Goal: Information Seeking & Learning: Learn about a topic

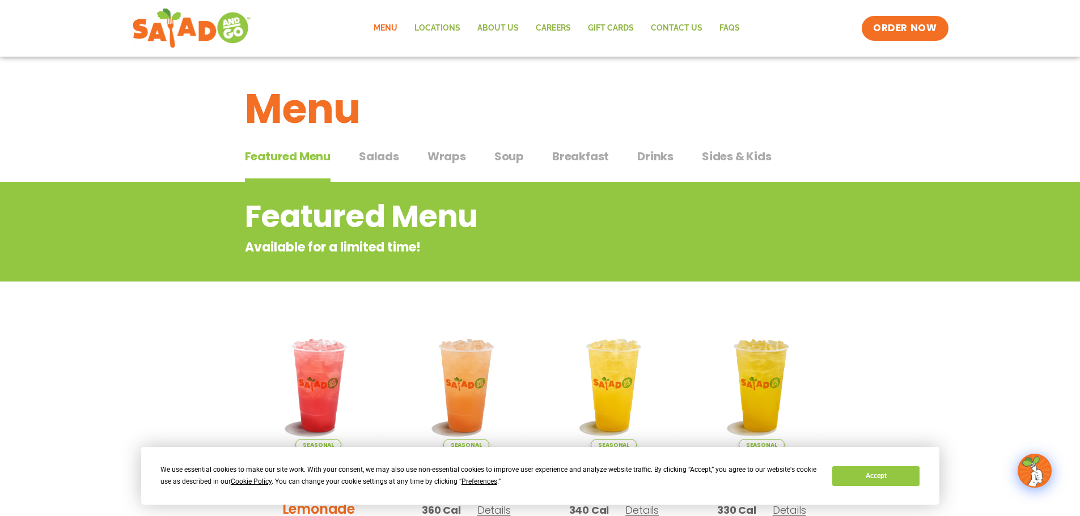
click at [390, 154] on span "Salads" at bounding box center [379, 156] width 40 height 17
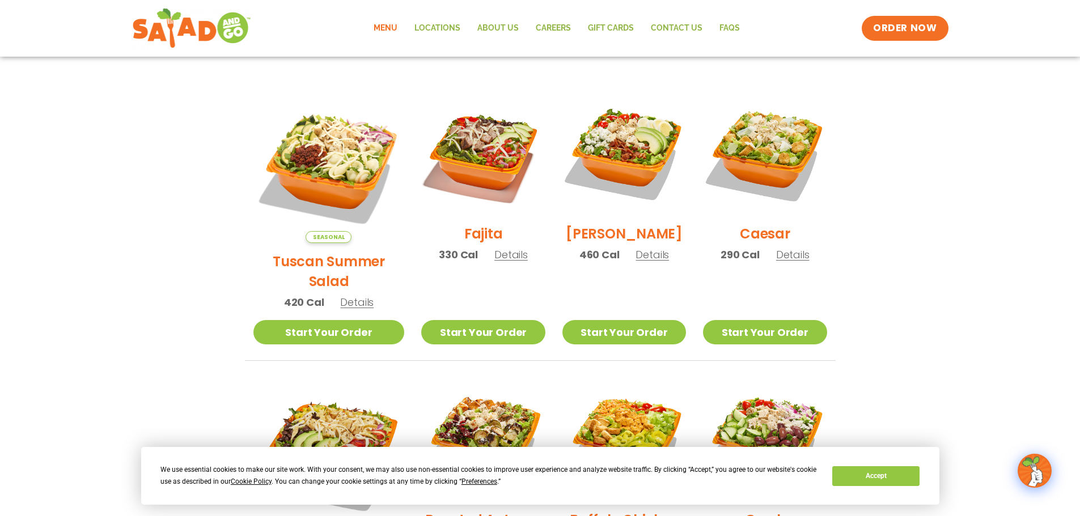
scroll to position [283, 0]
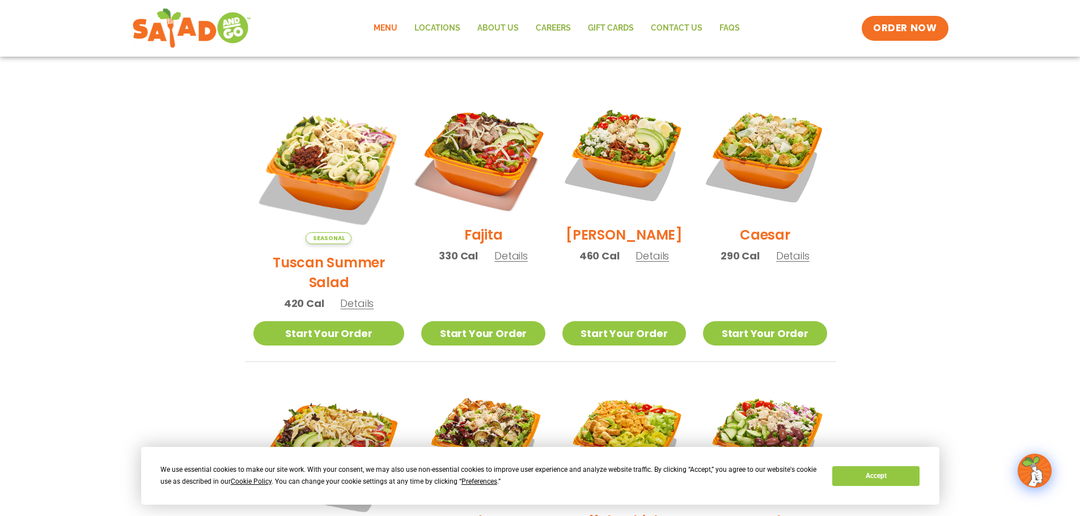
click at [484, 176] on img at bounding box center [482, 154] width 145 height 145
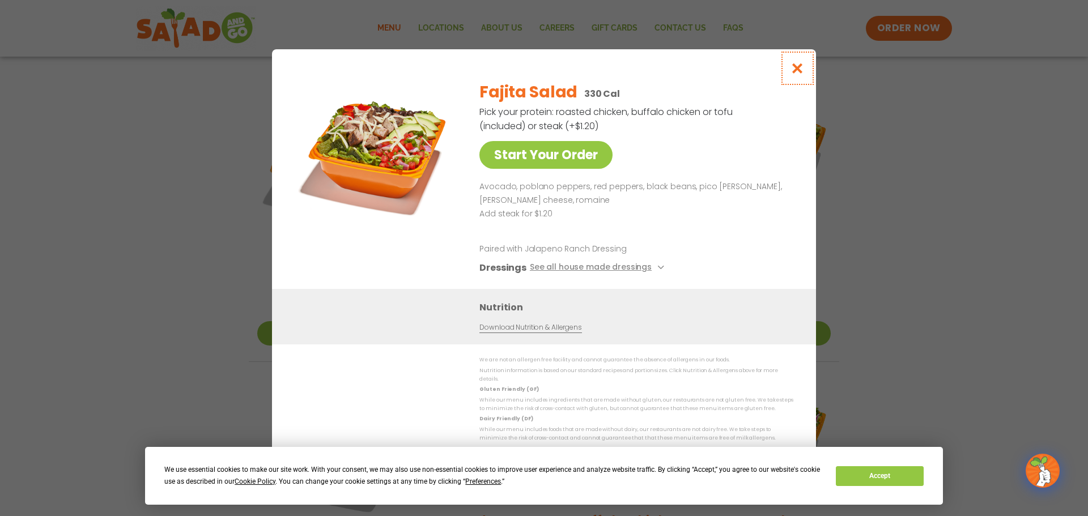
click at [795, 72] on icon "Close modal" at bounding box center [798, 68] width 14 height 12
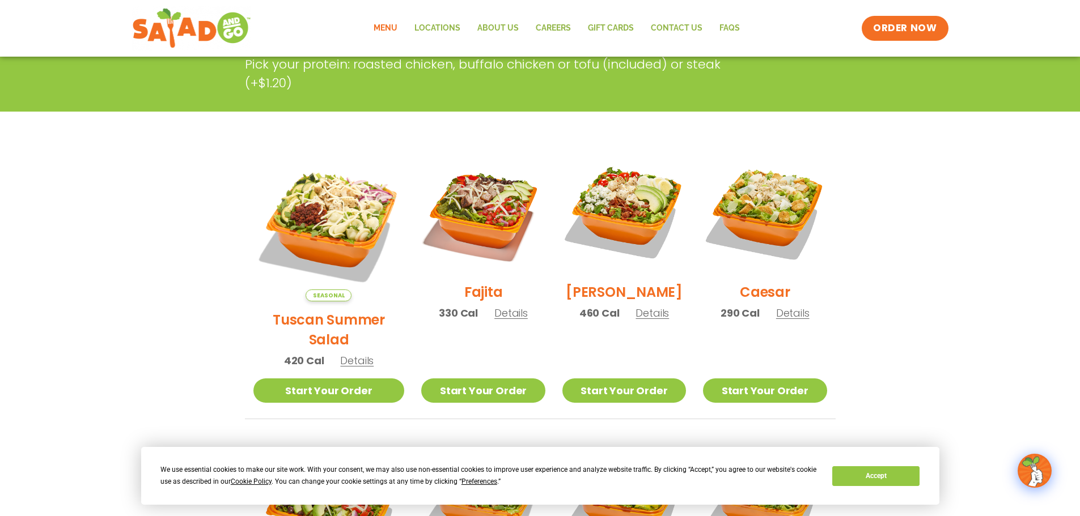
scroll to position [227, 0]
click at [494, 320] on span "Details" at bounding box center [510, 312] width 33 height 14
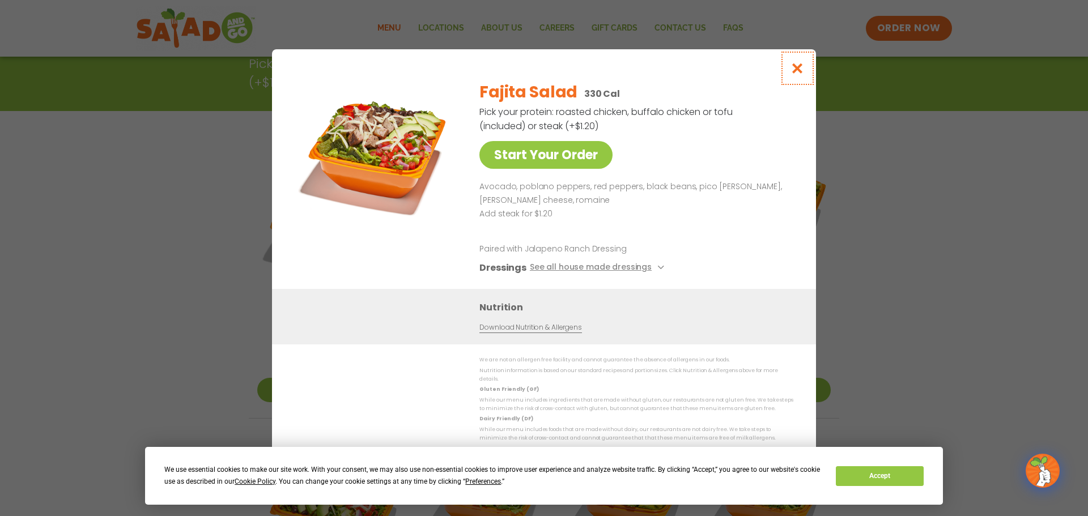
click at [796, 74] on icon "Close modal" at bounding box center [798, 68] width 14 height 12
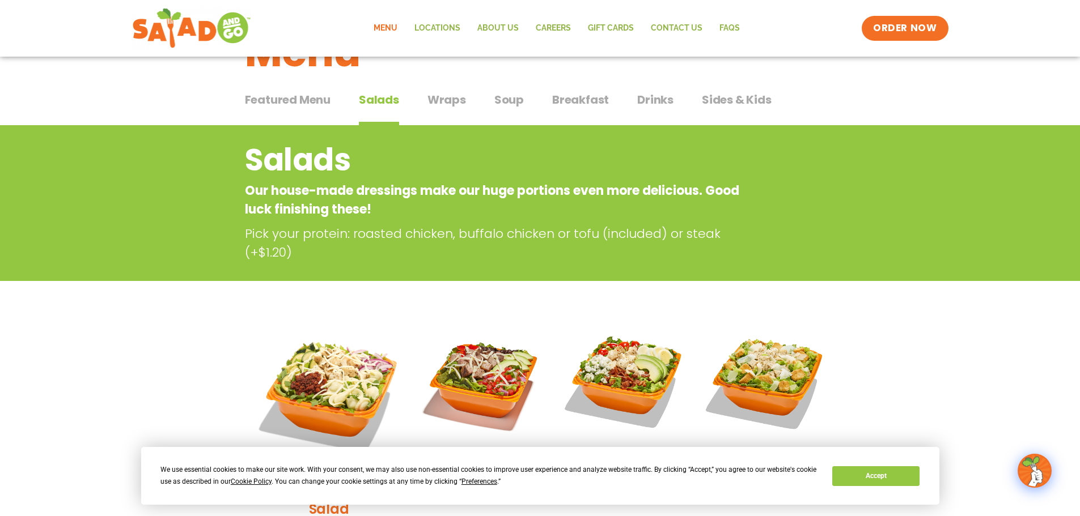
scroll to position [0, 0]
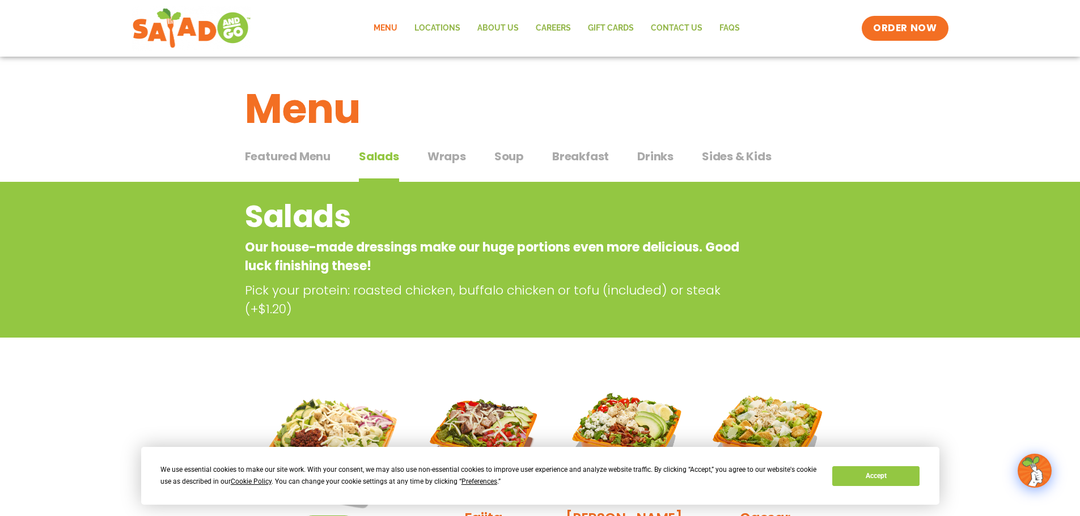
click at [454, 158] on span "Wraps" at bounding box center [446, 156] width 39 height 17
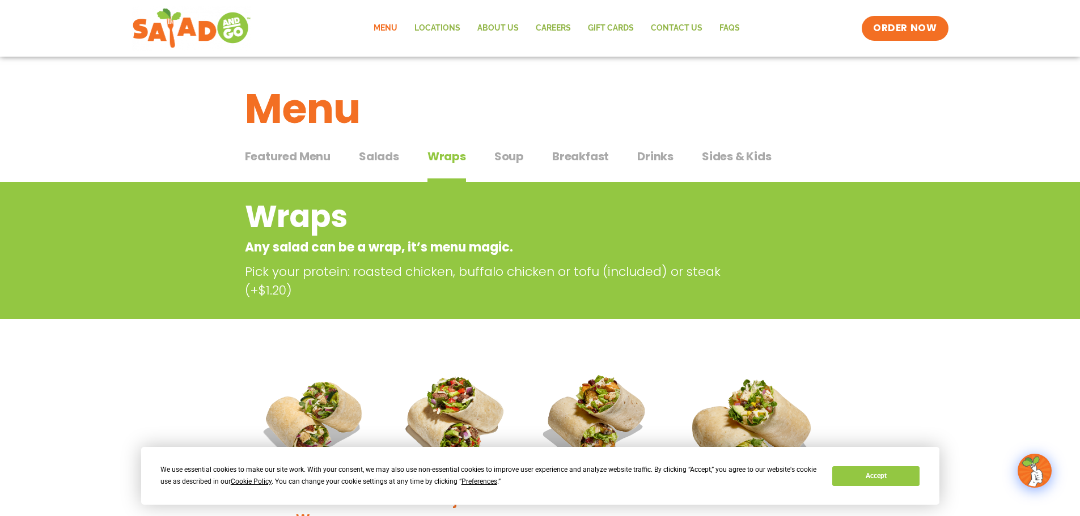
click at [361, 156] on span "Salads" at bounding box center [379, 156] width 40 height 17
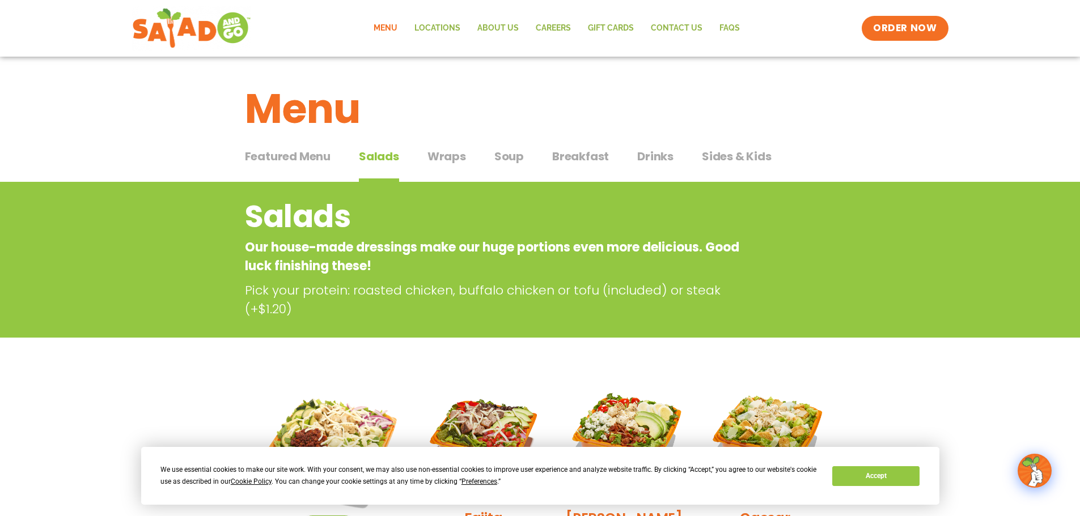
click at [662, 154] on span "Drinks" at bounding box center [655, 156] width 36 height 17
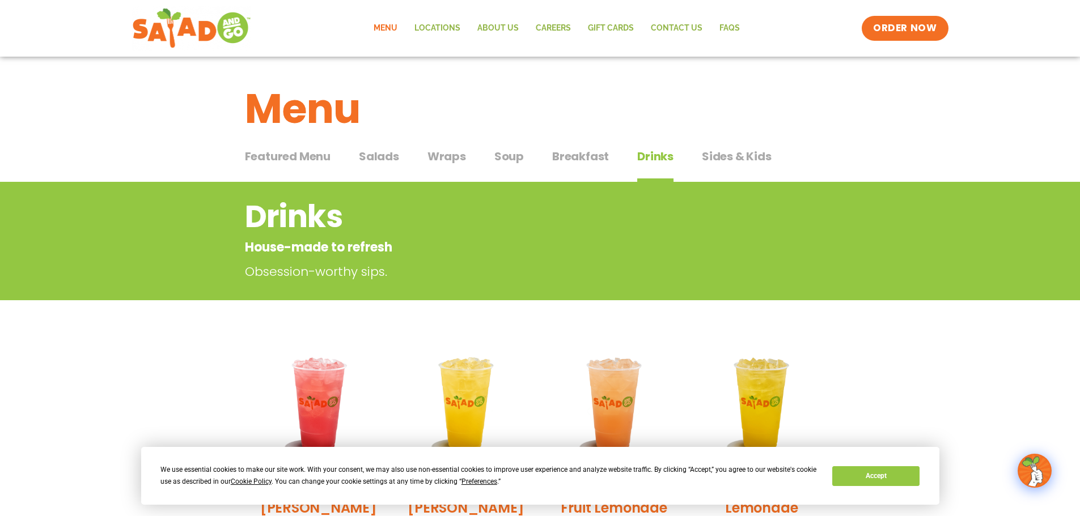
click at [386, 155] on span "Salads" at bounding box center [379, 156] width 40 height 17
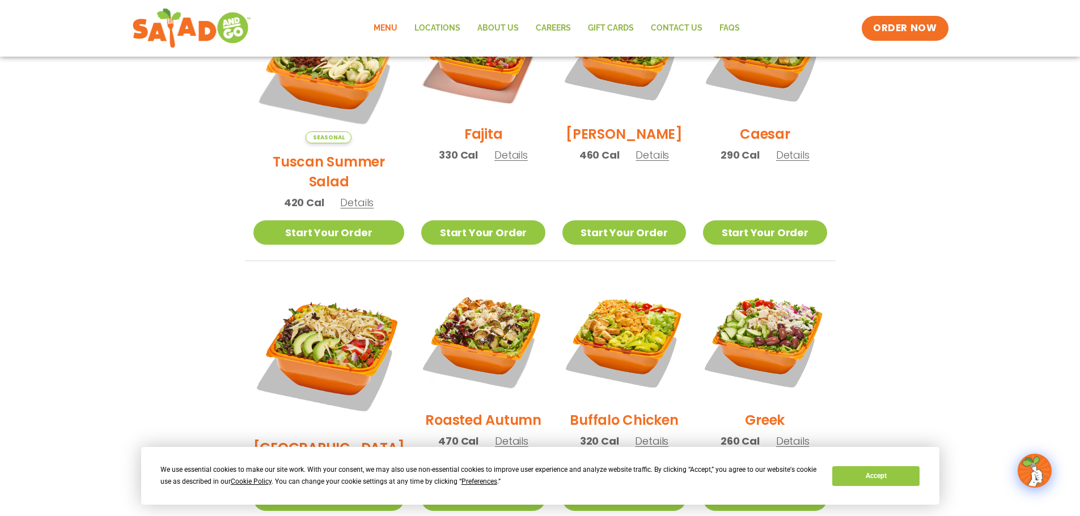
scroll to position [397, 0]
